Goal: Find specific page/section: Find specific page/section

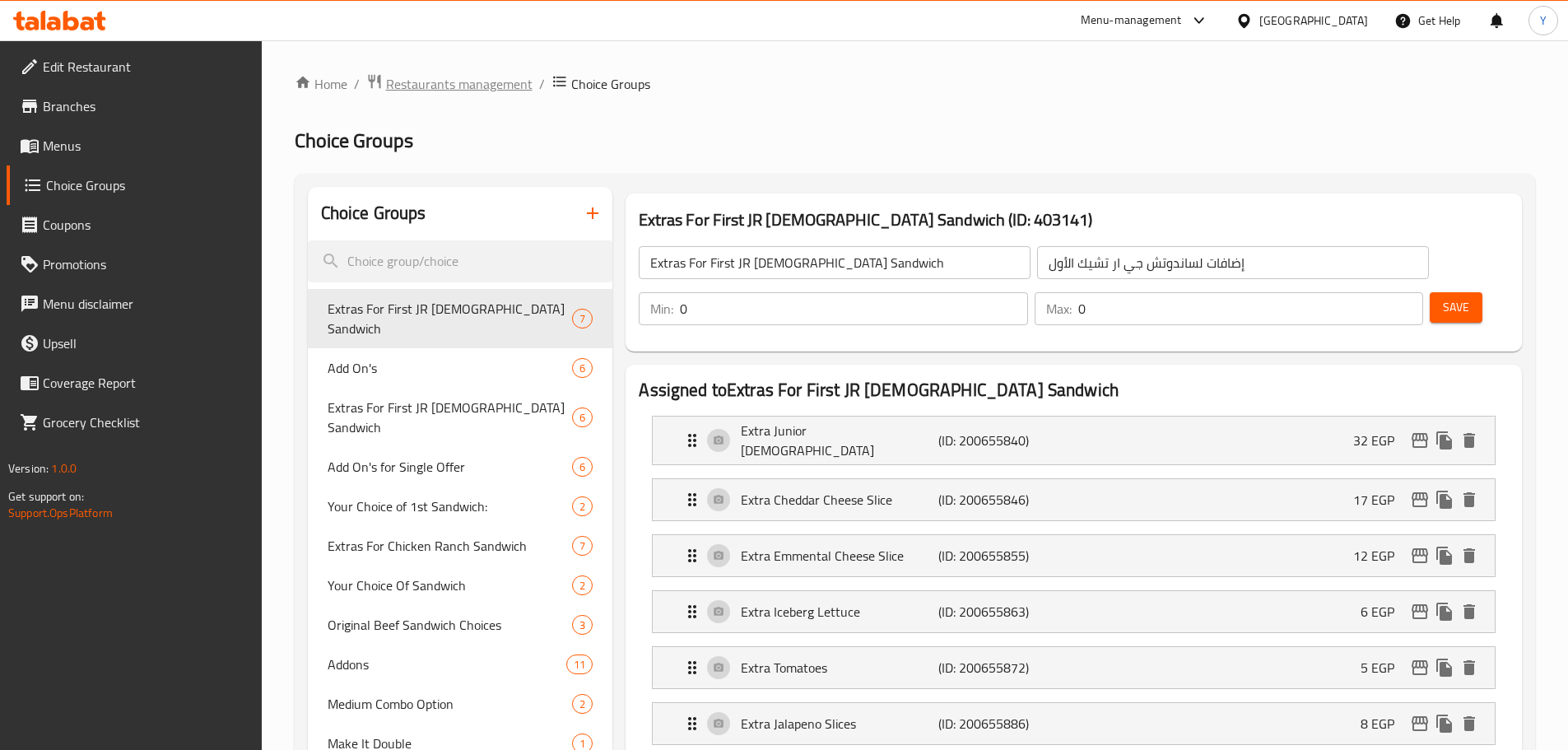
click at [463, 85] on span "Restaurants management" at bounding box center [459, 83] width 146 height 19
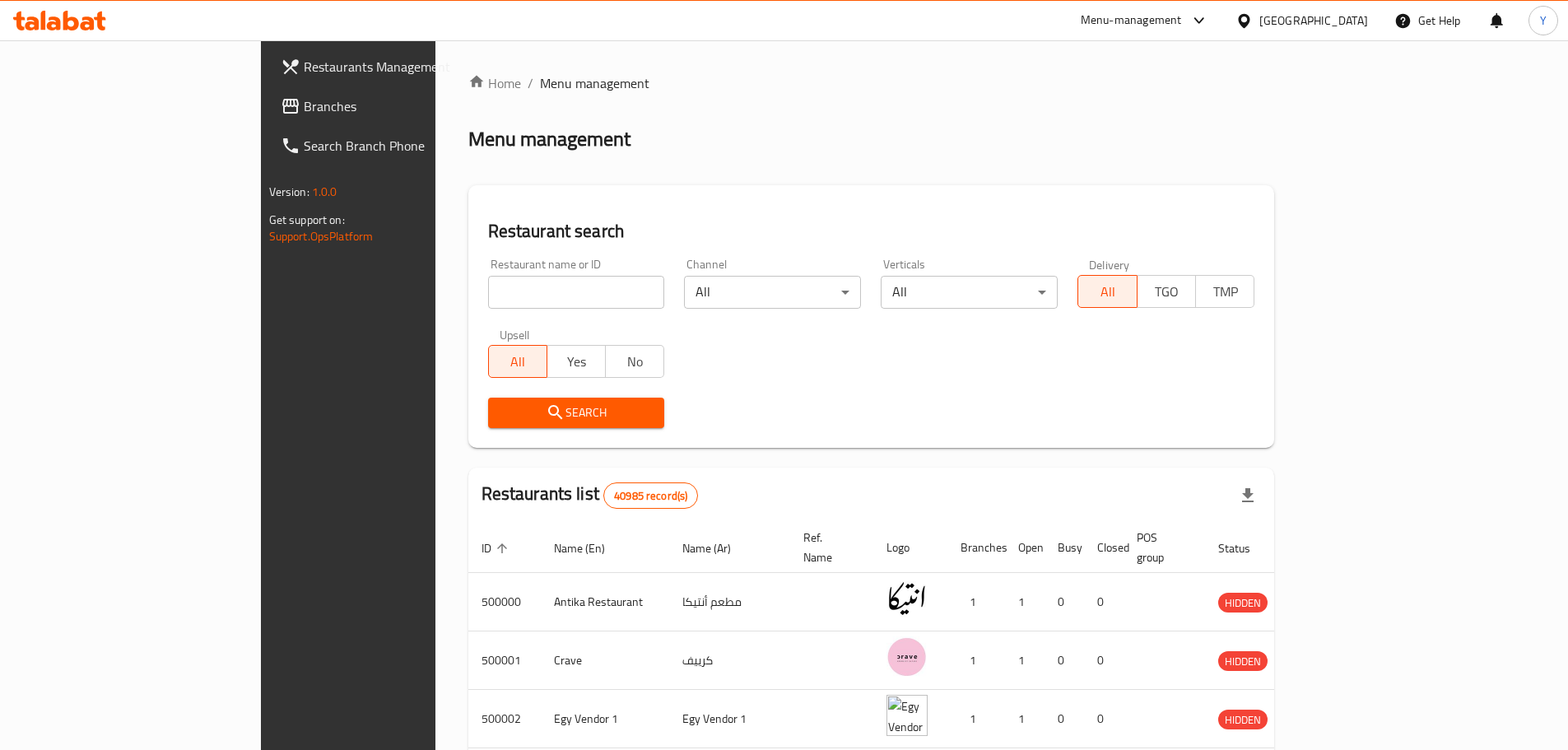
click at [488, 305] on input "search" at bounding box center [576, 293] width 177 height 33
paste input "673484"
click button "Search" at bounding box center [576, 412] width 177 height 31
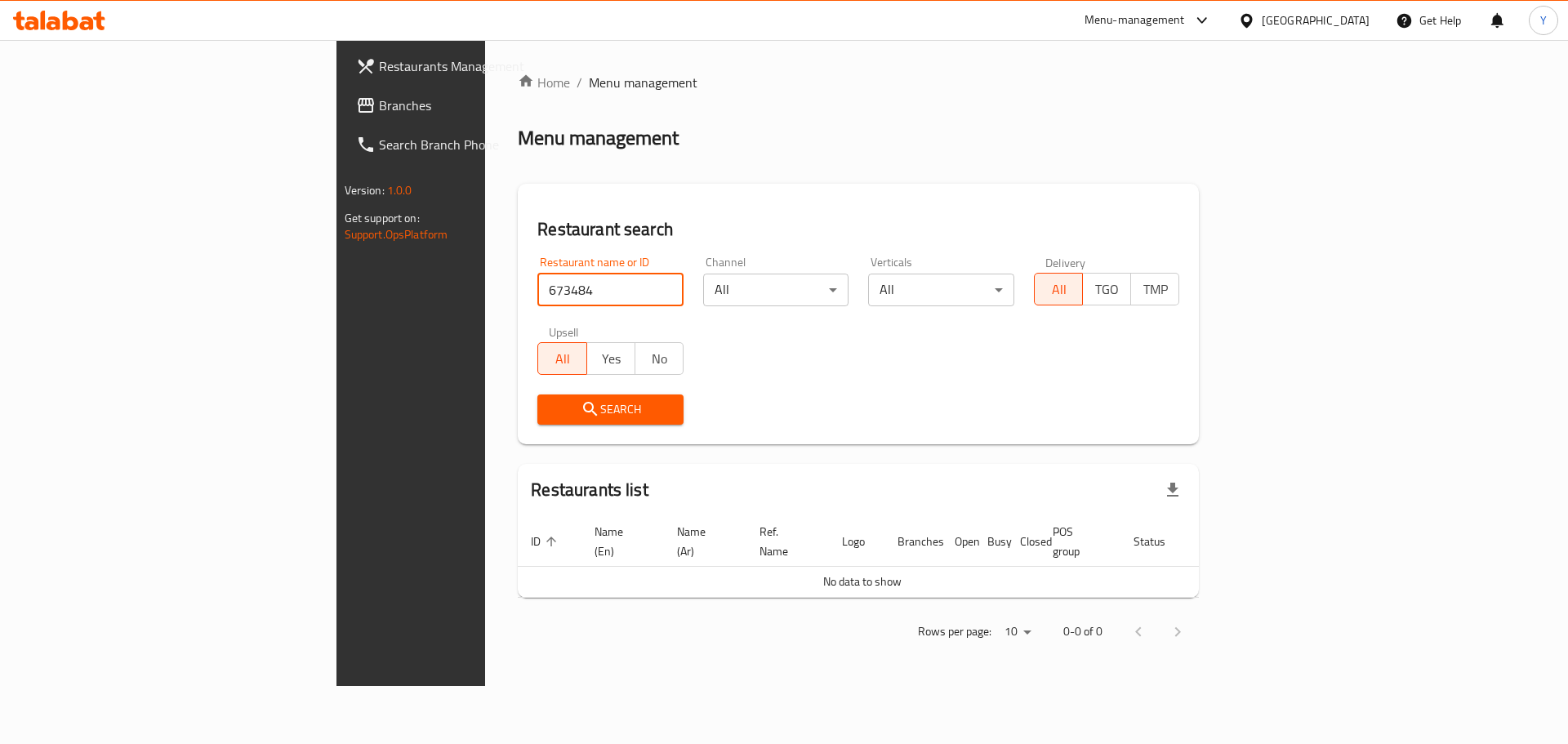
drag, startPoint x: 500, startPoint y: 285, endPoint x: 248, endPoint y: 296, distance: 252.2
click at [336, 296] on div "Restaurants Management Branches Search Branch Phone Version: 1.0.0 Get support …" at bounding box center [784, 363] width 896 height 646
paste input "6736"
type input "667364"
click button "Search" at bounding box center [610, 409] width 146 height 30
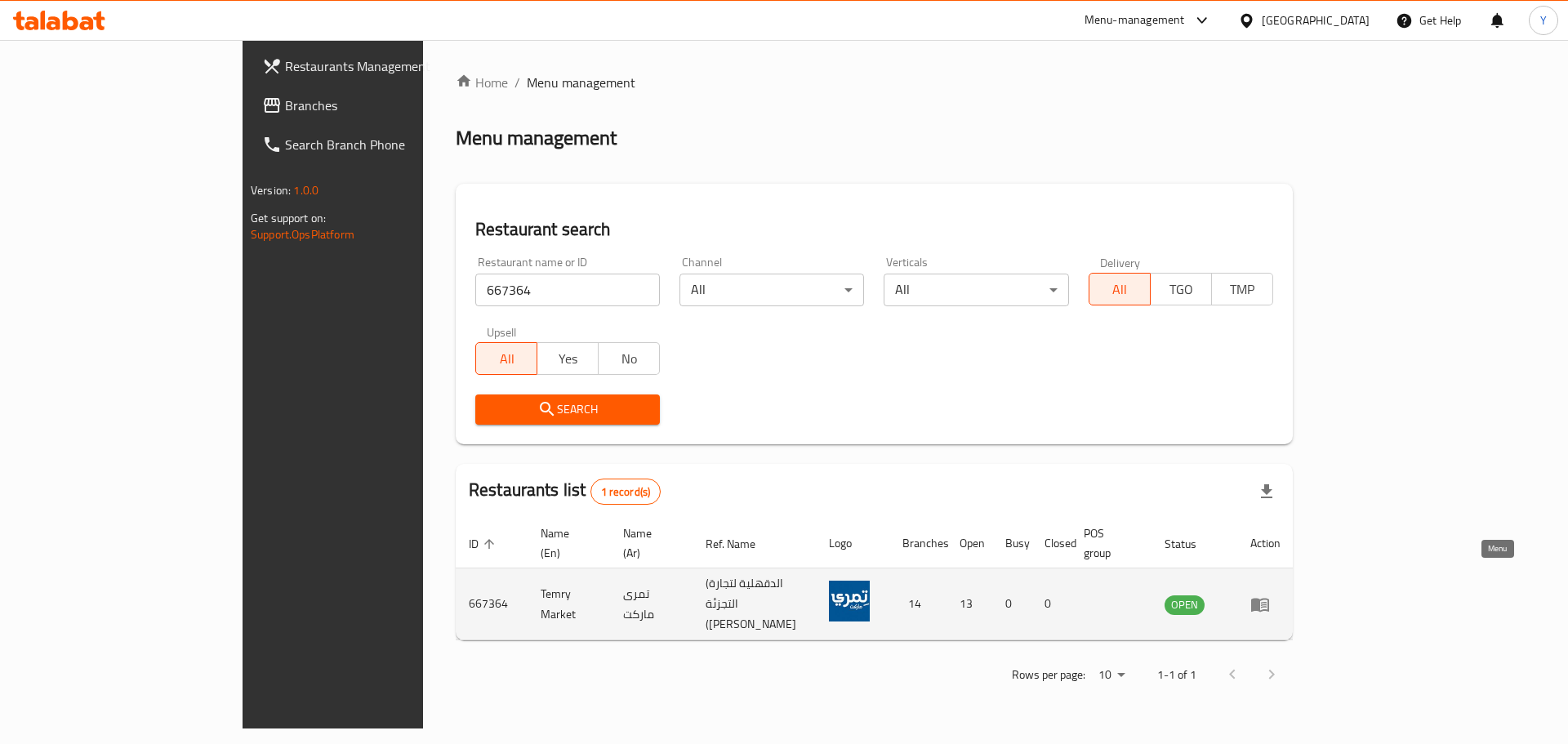
click at [1269, 598] on icon "enhanced table" at bounding box center [1260, 604] width 18 height 14
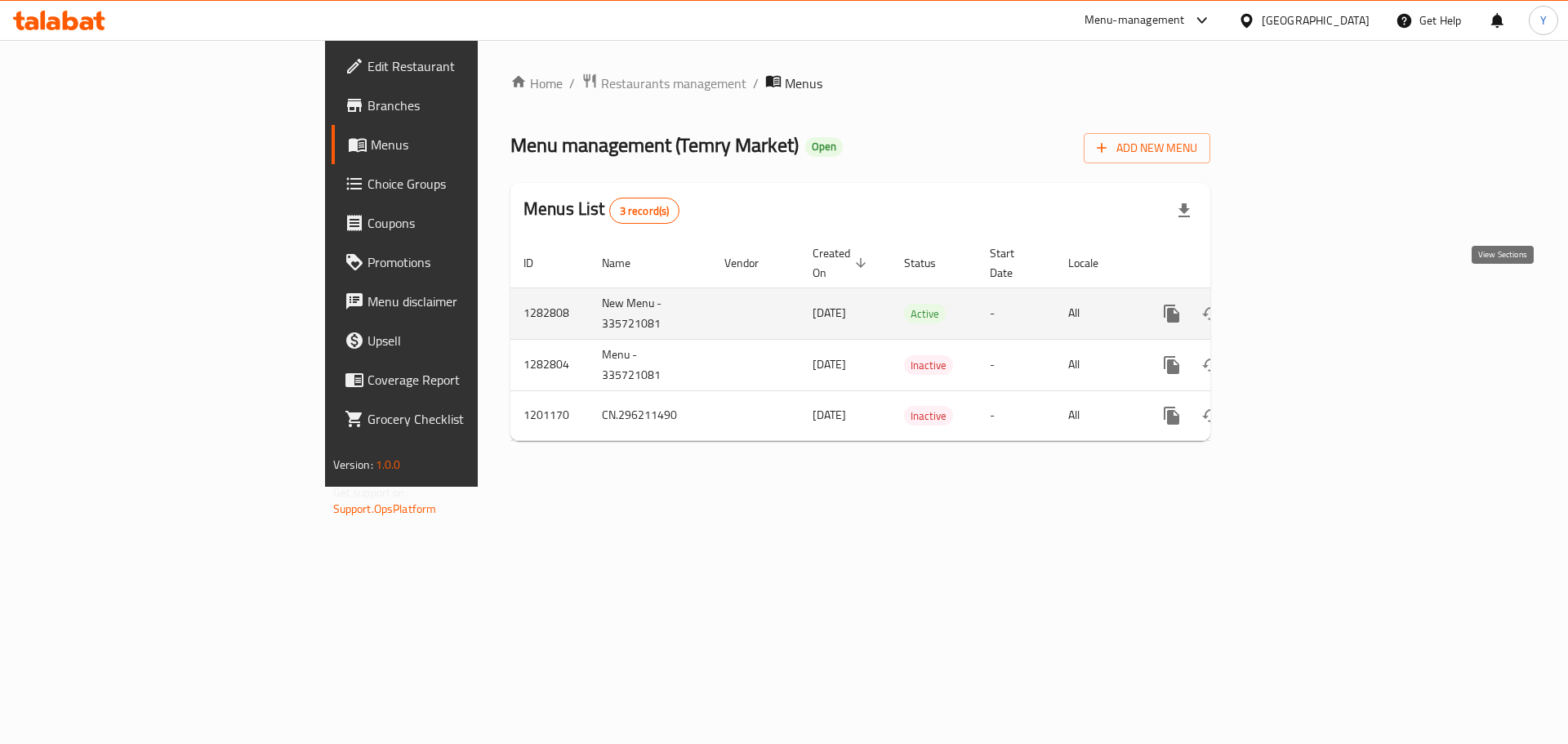
click at [1300, 304] on icon "enhanced table" at bounding box center [1289, 313] width 19 height 19
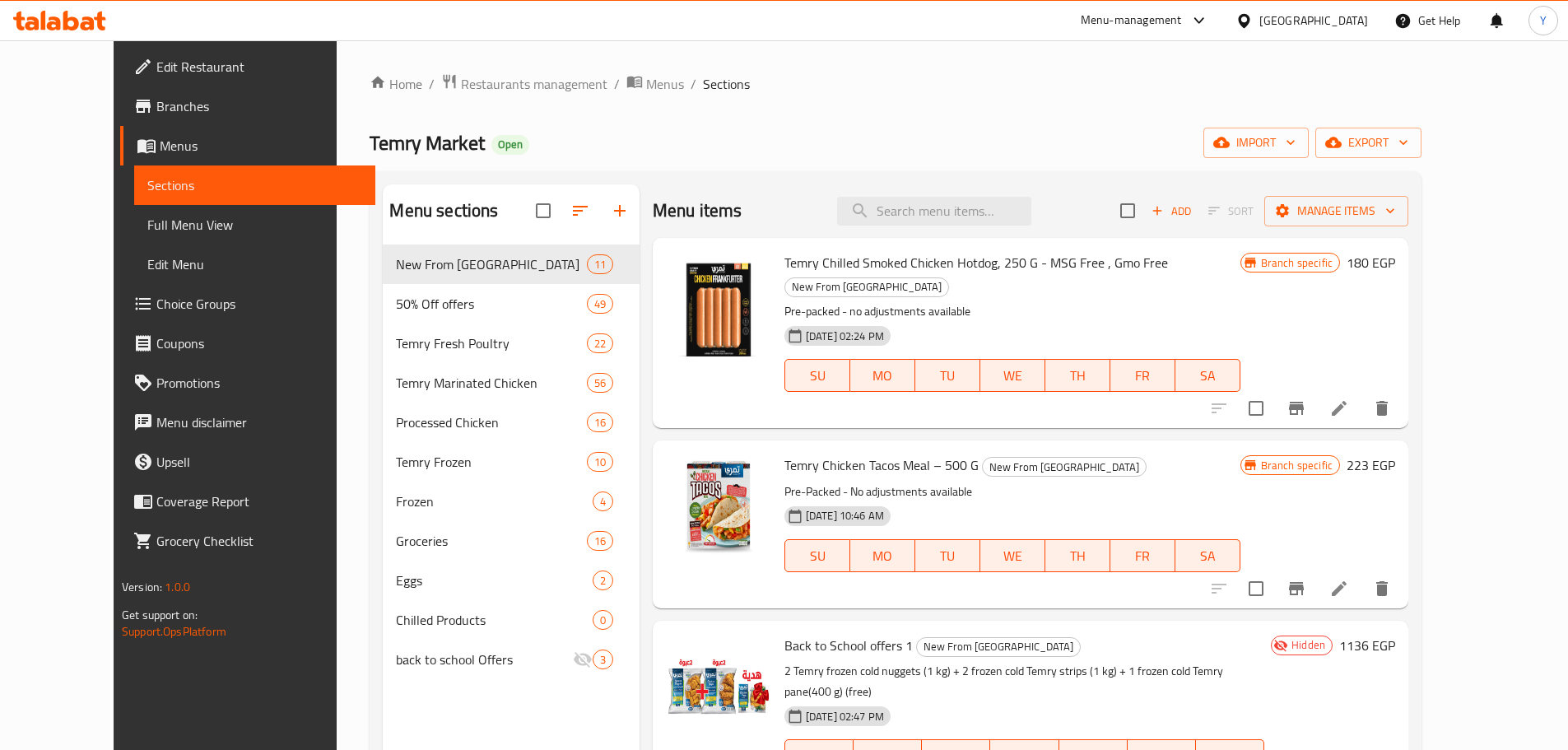
click at [1250, 24] on icon at bounding box center [1243, 19] width 11 height 14
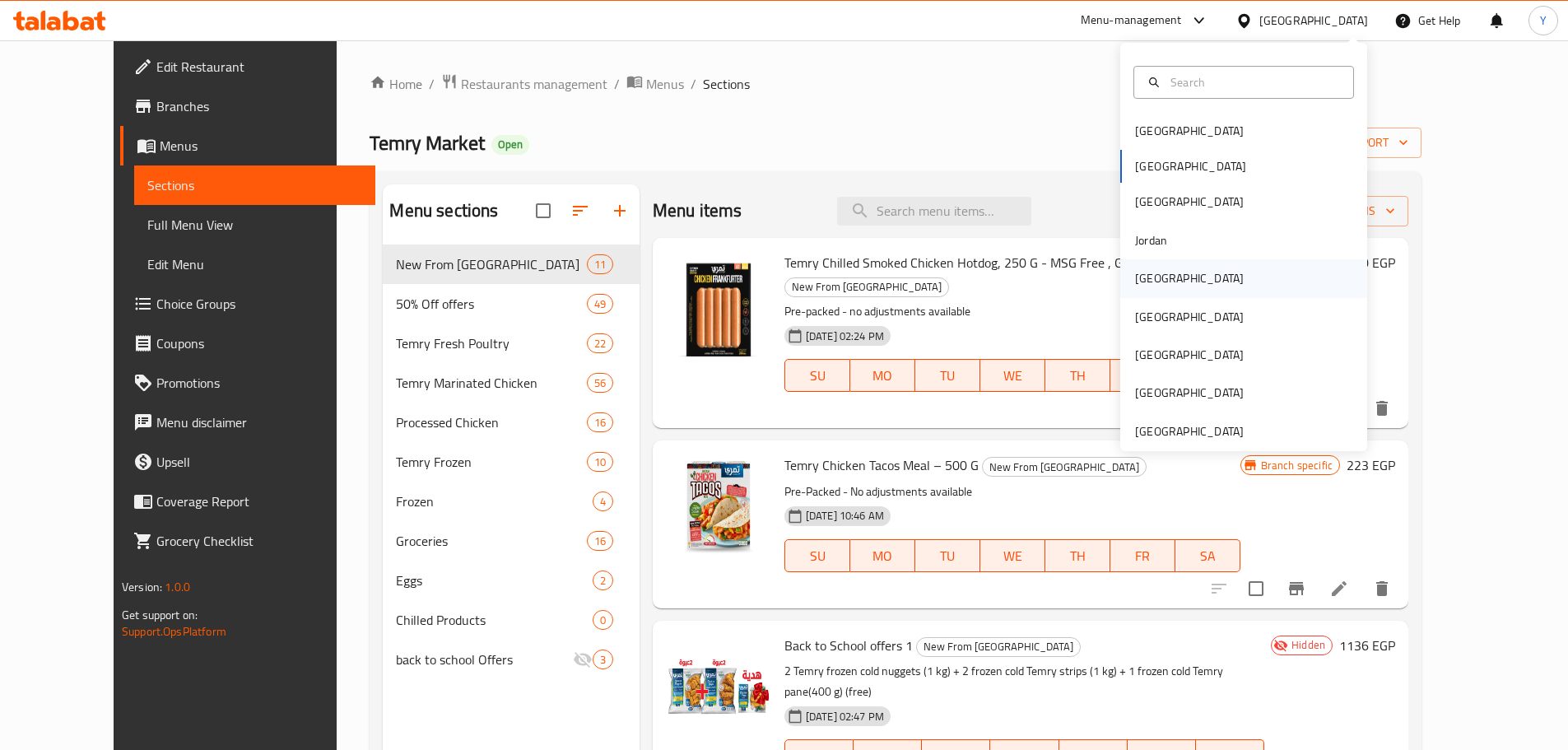
click at [1188, 271] on div "[GEOGRAPHIC_DATA]" at bounding box center [1243, 278] width 247 height 38
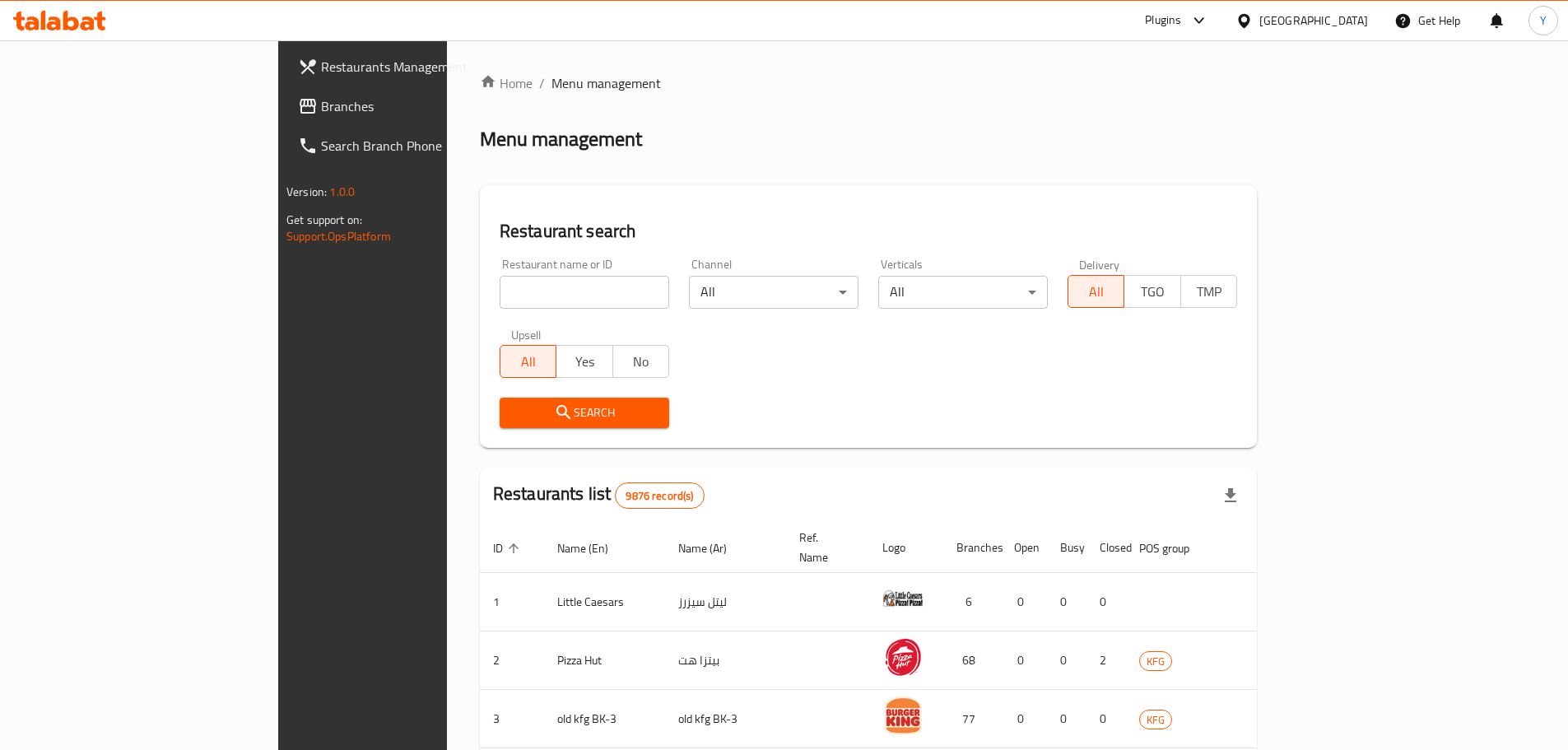
click at [321, 96] on span "Branches" at bounding box center [424, 106] width 205 height 19
